Goal: Task Accomplishment & Management: Manage account settings

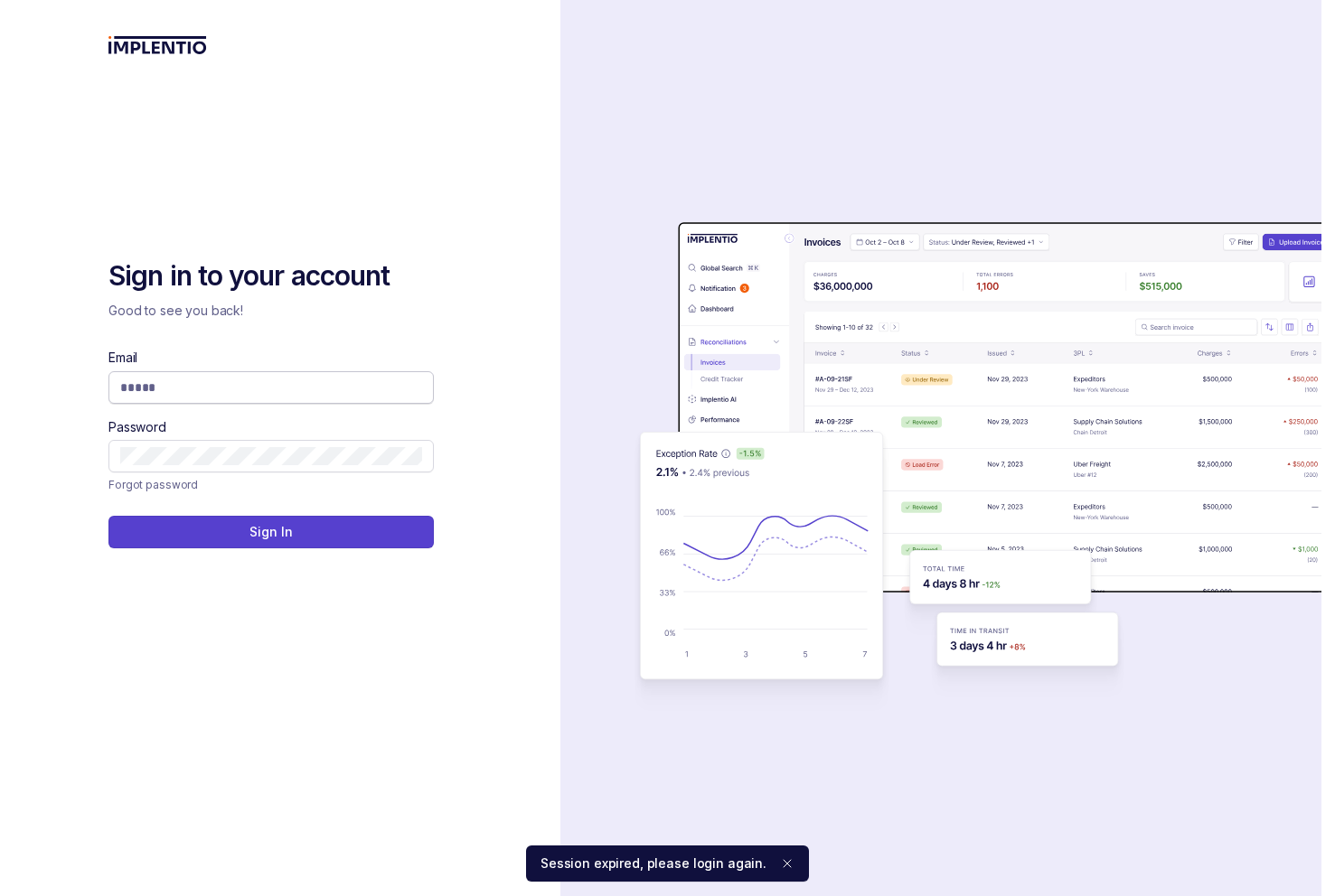
click at [322, 376] on span at bounding box center [271, 387] width 325 height 33
click at [299, 385] on input "Email" at bounding box center [272, 387] width 302 height 18
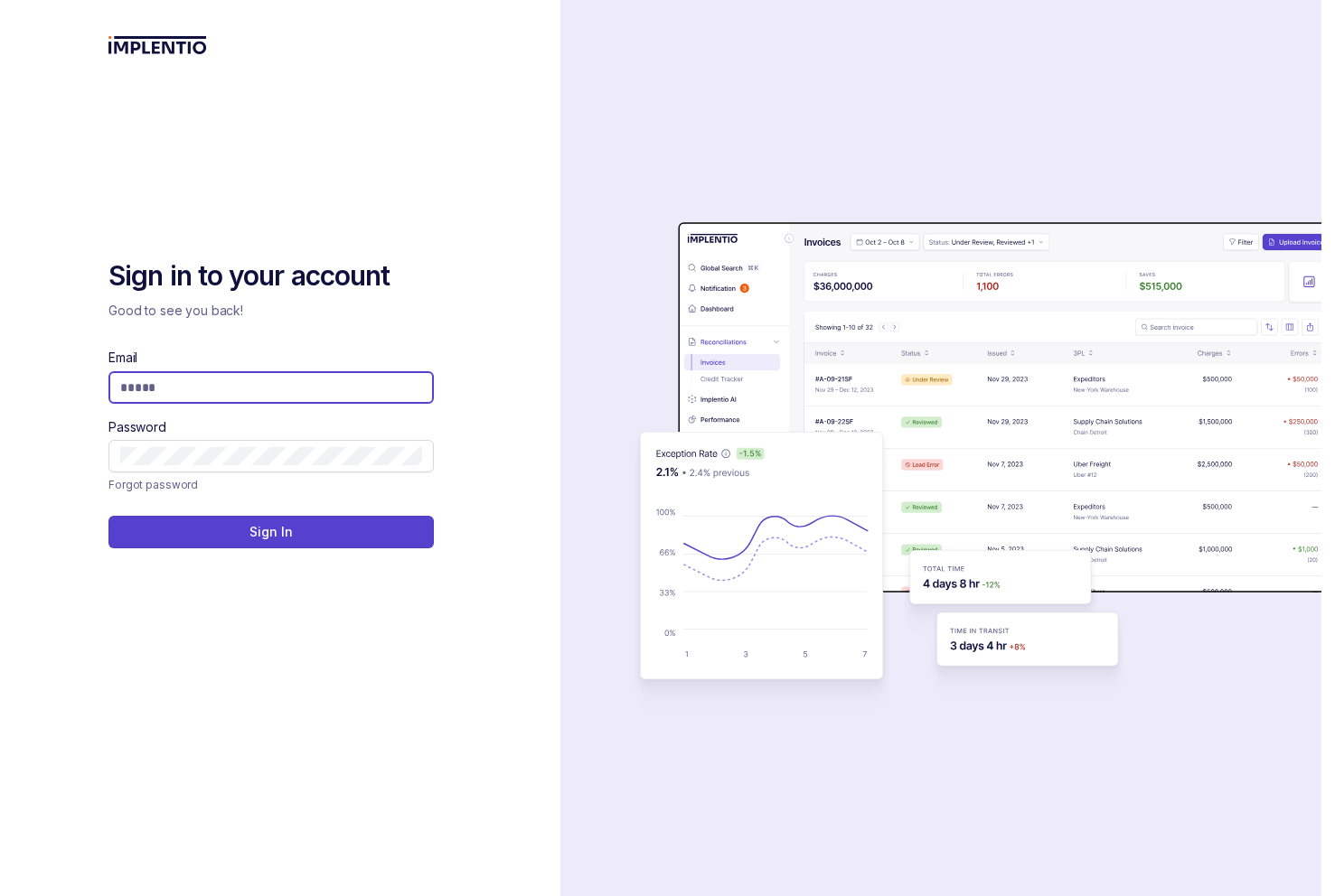
click at [0, 895] on com-1password-button at bounding box center [0, 896] width 0 height 0
click at [244, 332] on div "Sign in to your account Good to see you back! Email Password Forgot password Si…" at bounding box center [281, 403] width 344 height 289
click at [261, 387] on input "Email" at bounding box center [272, 387] width 302 height 18
click at [266, 376] on span at bounding box center [271, 387] width 325 height 33
click at [260, 389] on input "Email" at bounding box center [272, 387] width 302 height 18
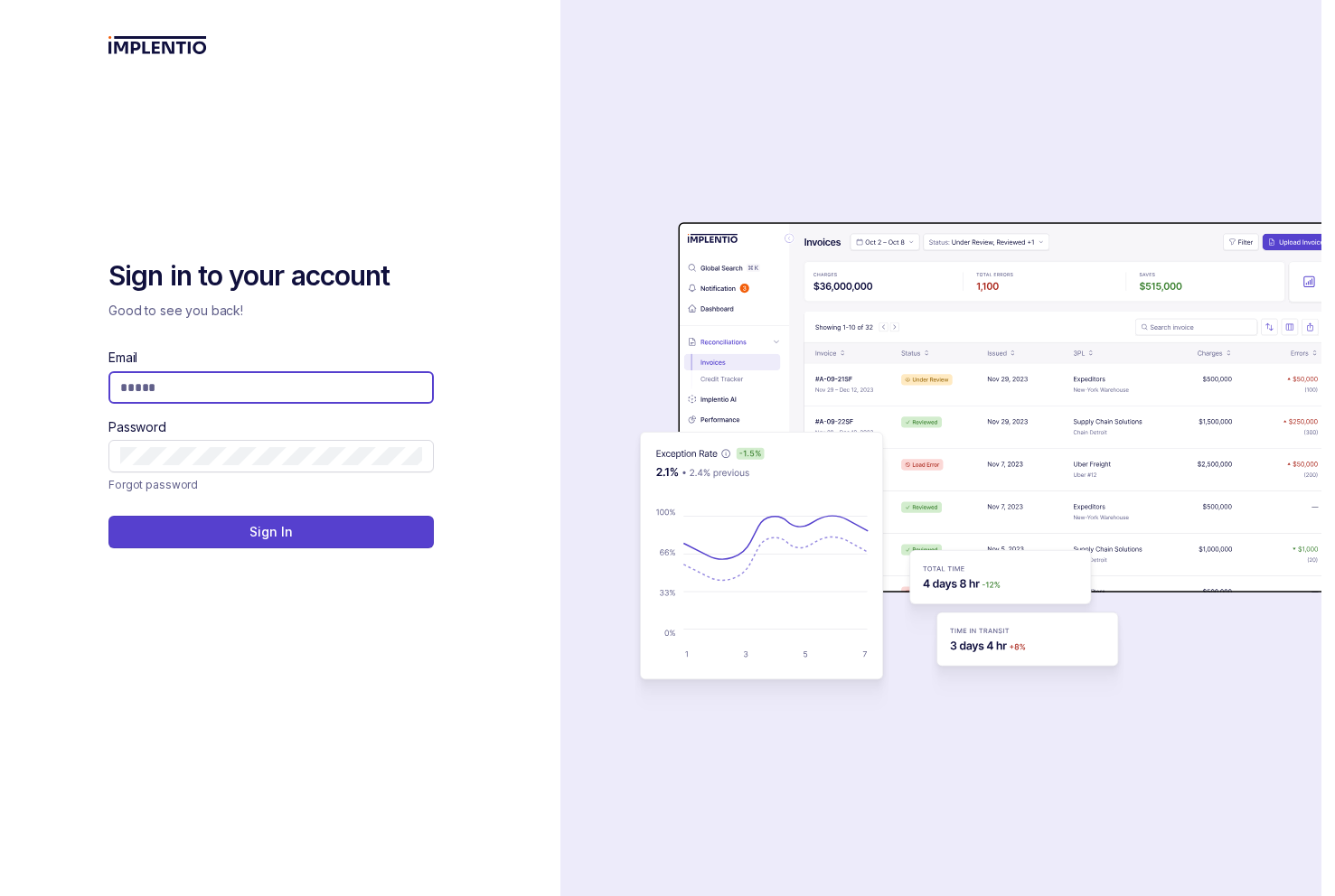
type input "**********"
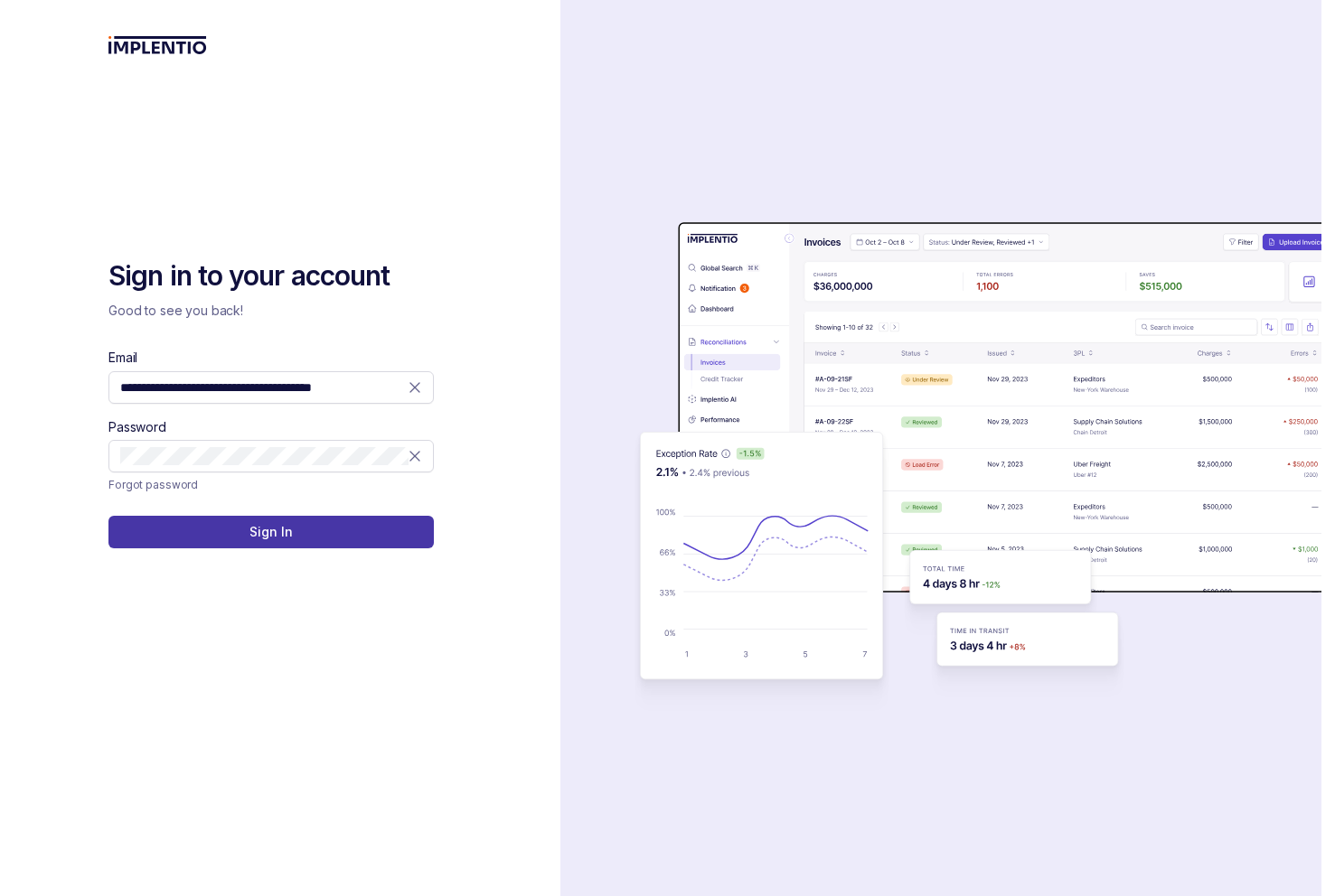
click at [269, 535] on p "Sign In" at bounding box center [270, 532] width 42 height 18
